Goal: Find specific page/section: Find specific page/section

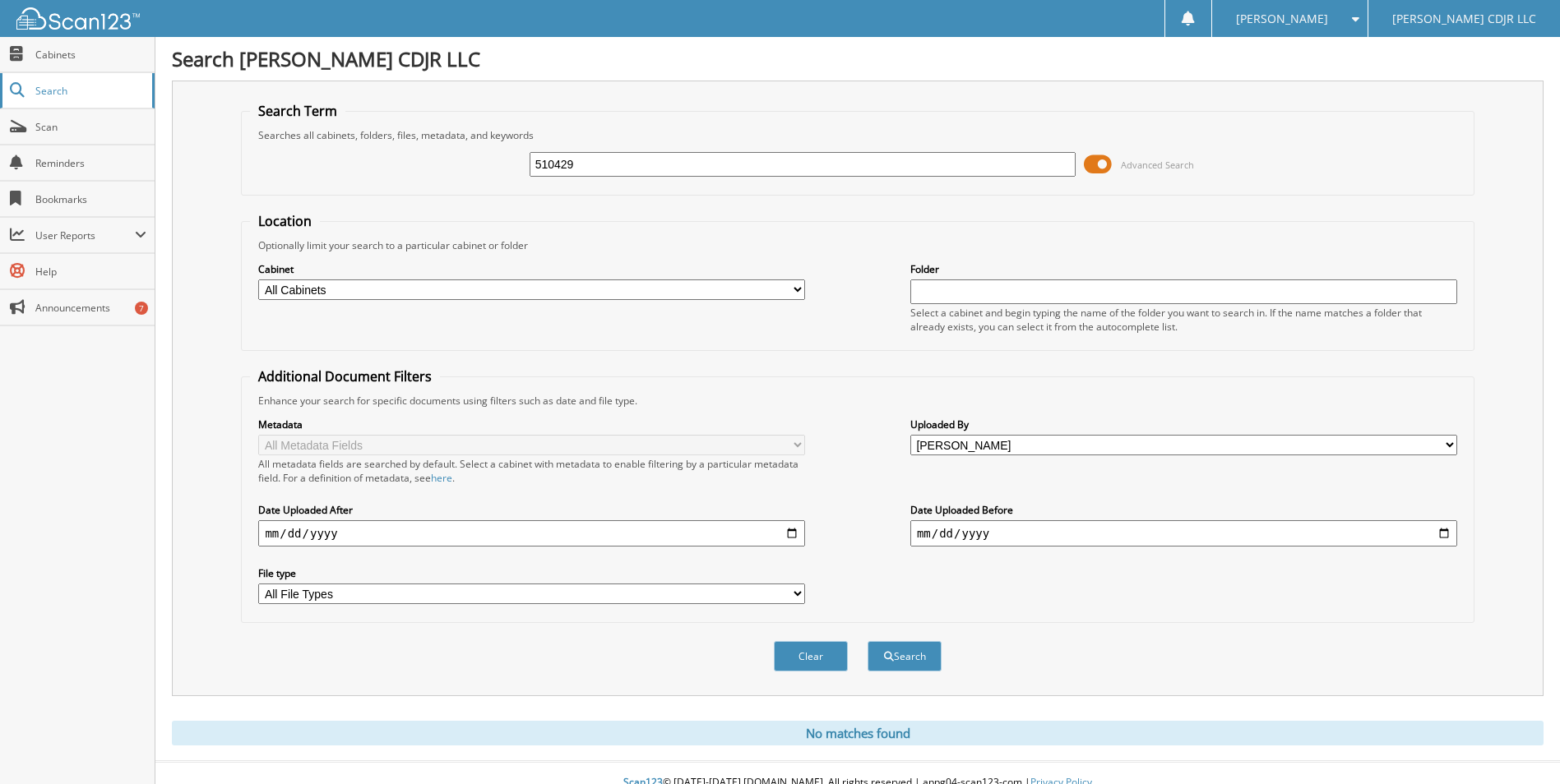
click at [68, 89] on span "Search" at bounding box center [90, 90] width 109 height 14
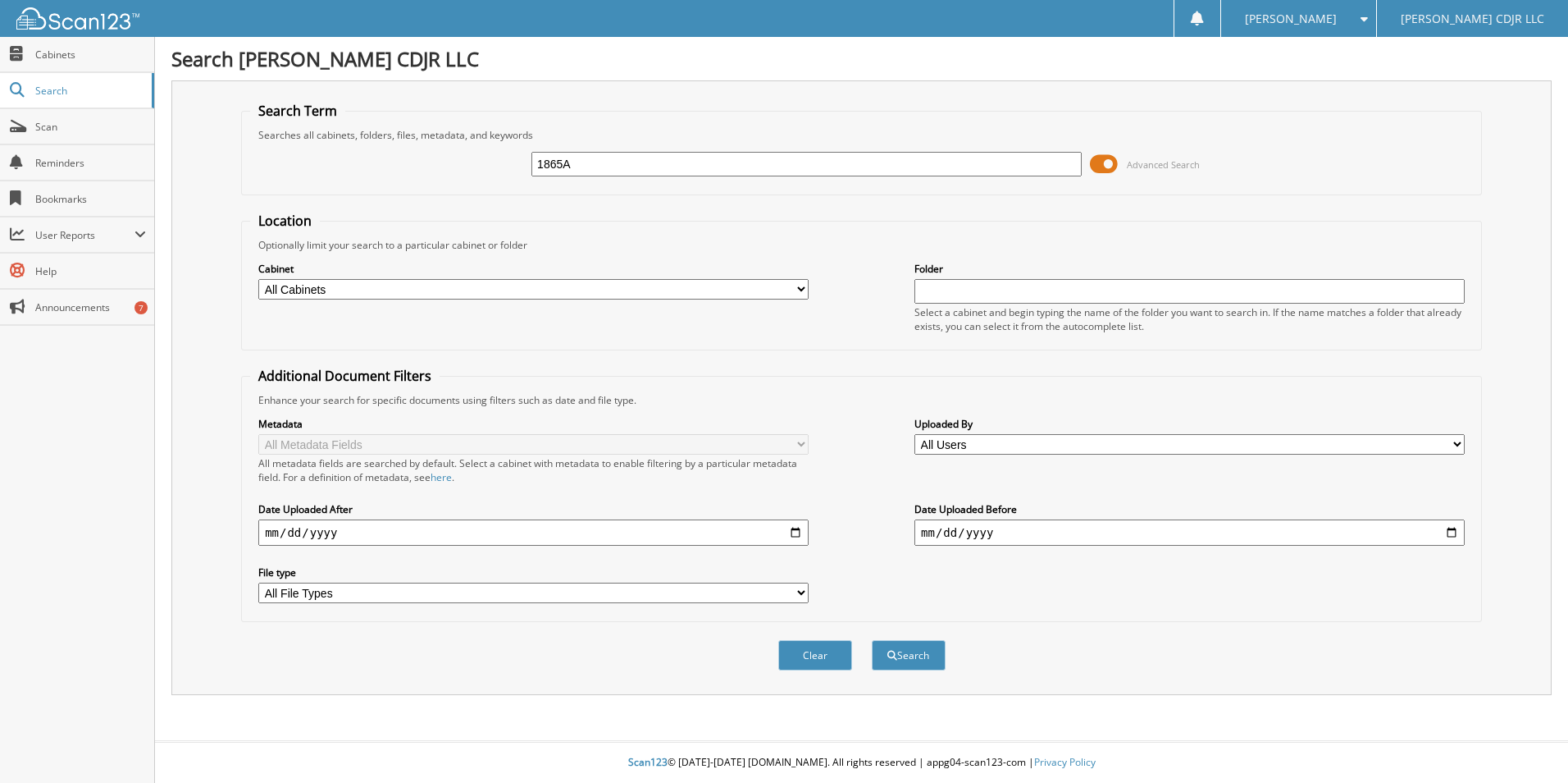
type input "1865A"
click at [872, 640] on button "Search" at bounding box center [909, 655] width 74 height 30
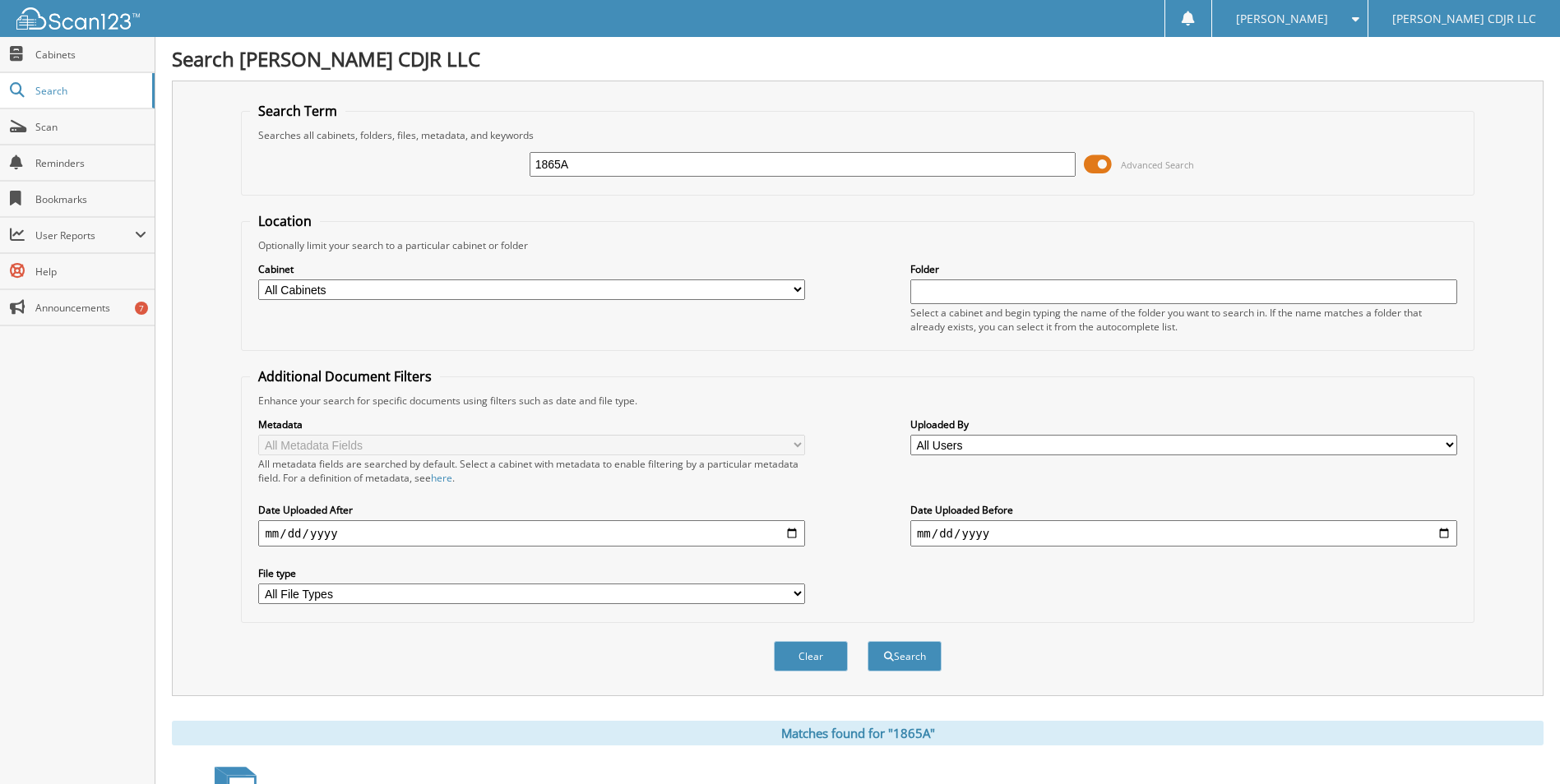
click at [586, 167] on input "1865A" at bounding box center [803, 163] width 547 height 24
click at [56, 89] on span "Search" at bounding box center [90, 90] width 109 height 14
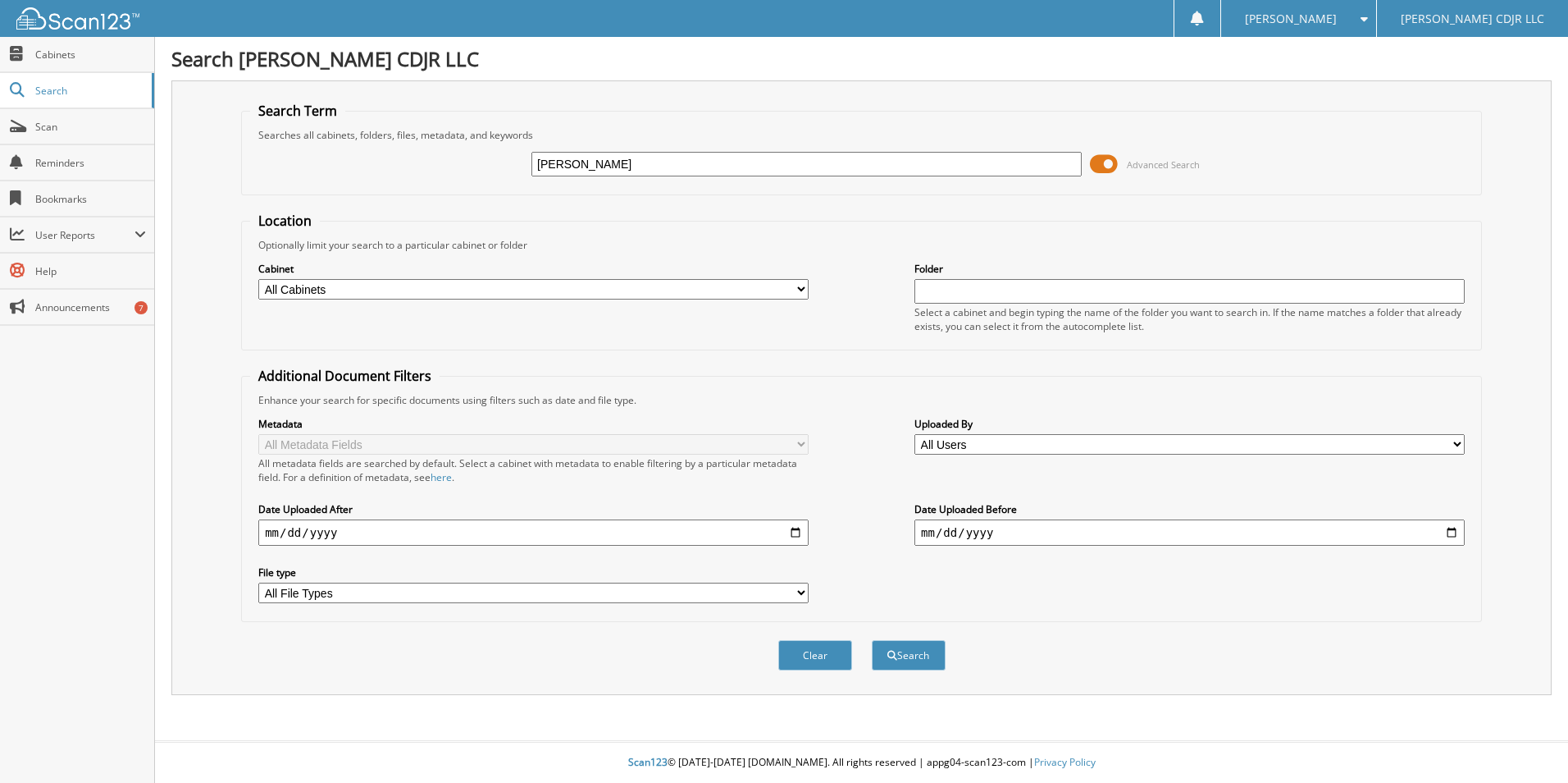
type input "SERNA"
click at [872, 640] on button "Search" at bounding box center [909, 655] width 74 height 30
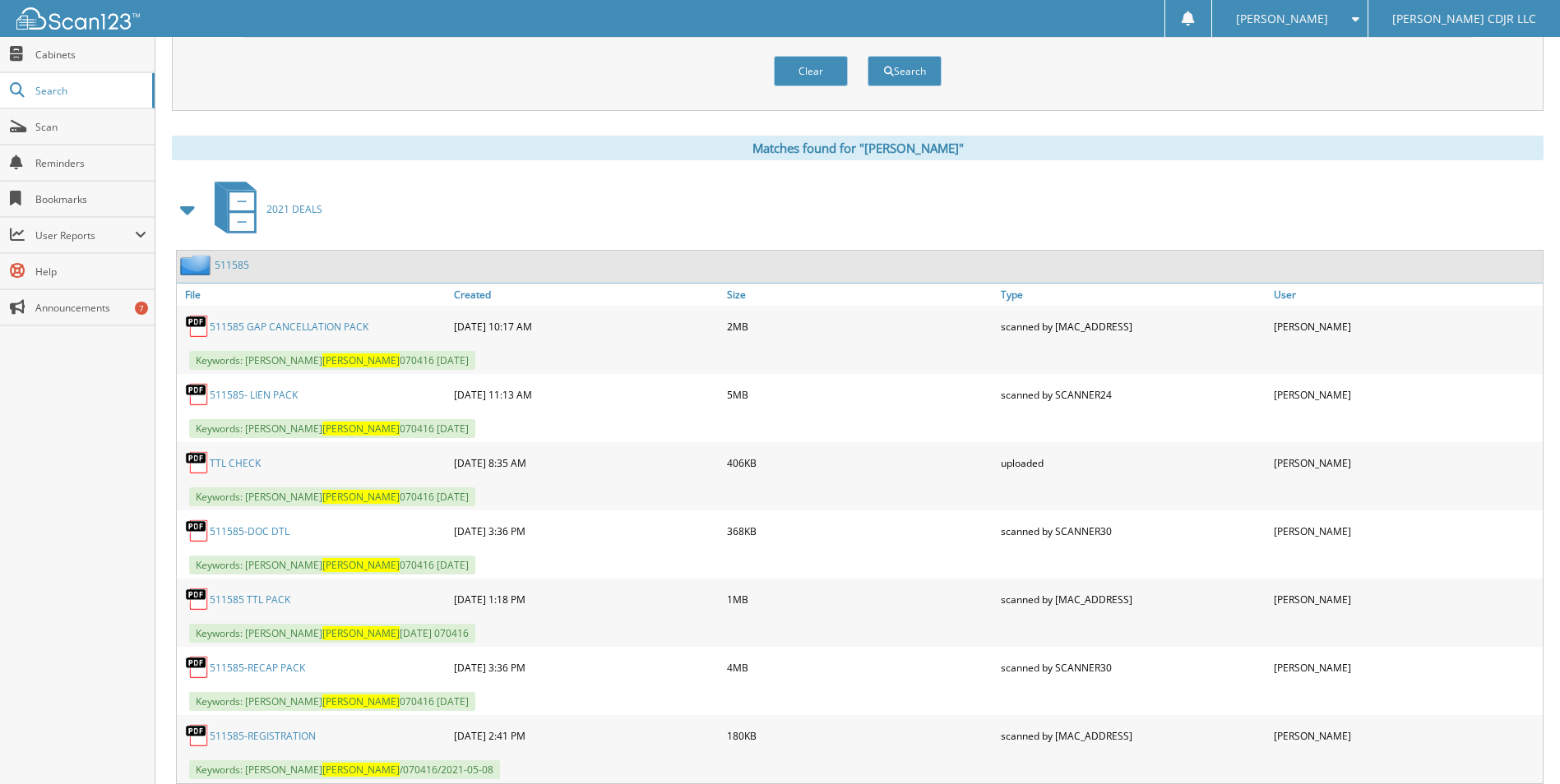
scroll to position [635, 0]
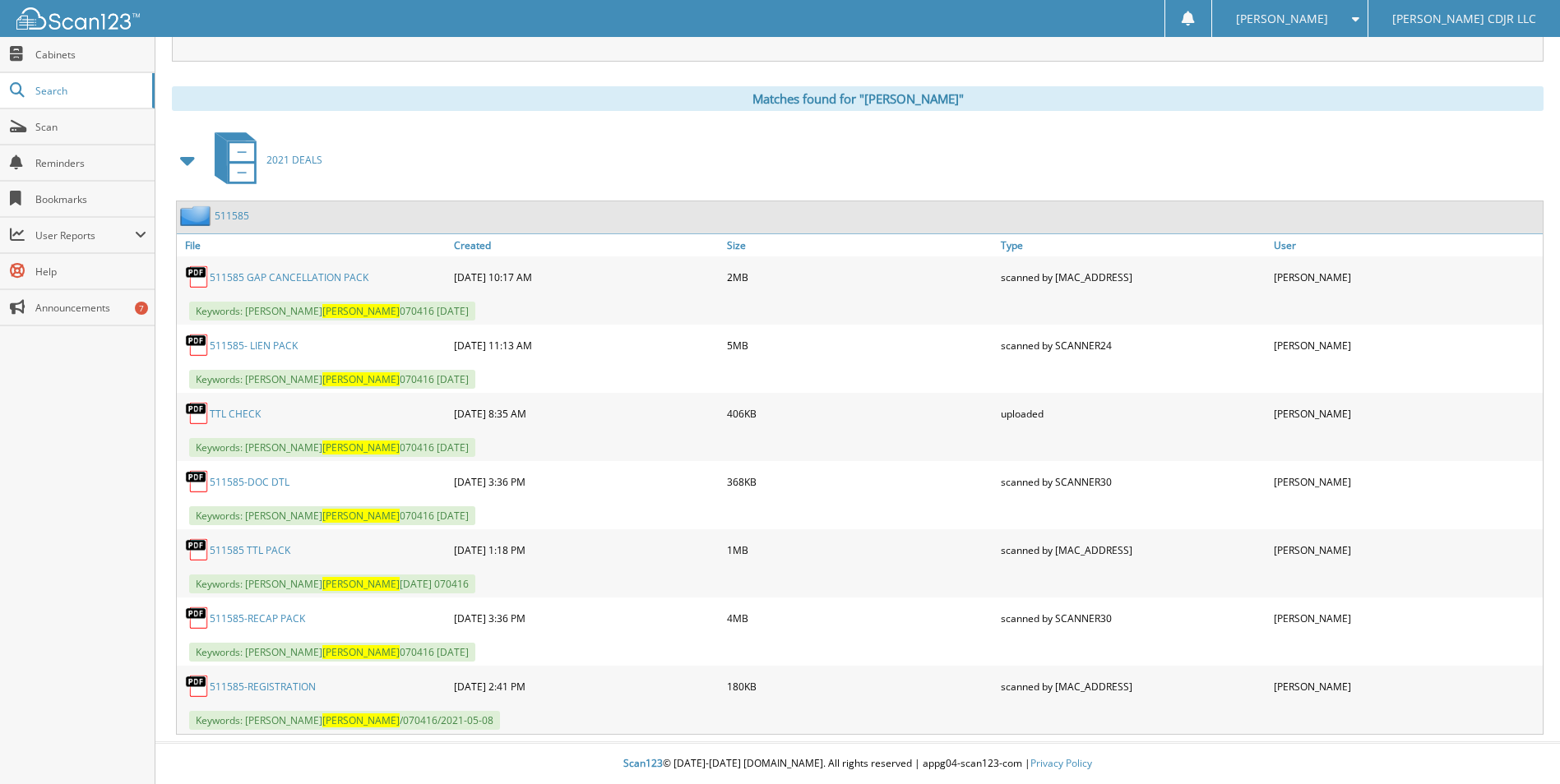
click at [257, 345] on link "511585- LIEN PACK" at bounding box center [253, 345] width 88 height 14
